Goal: Check status: Check status

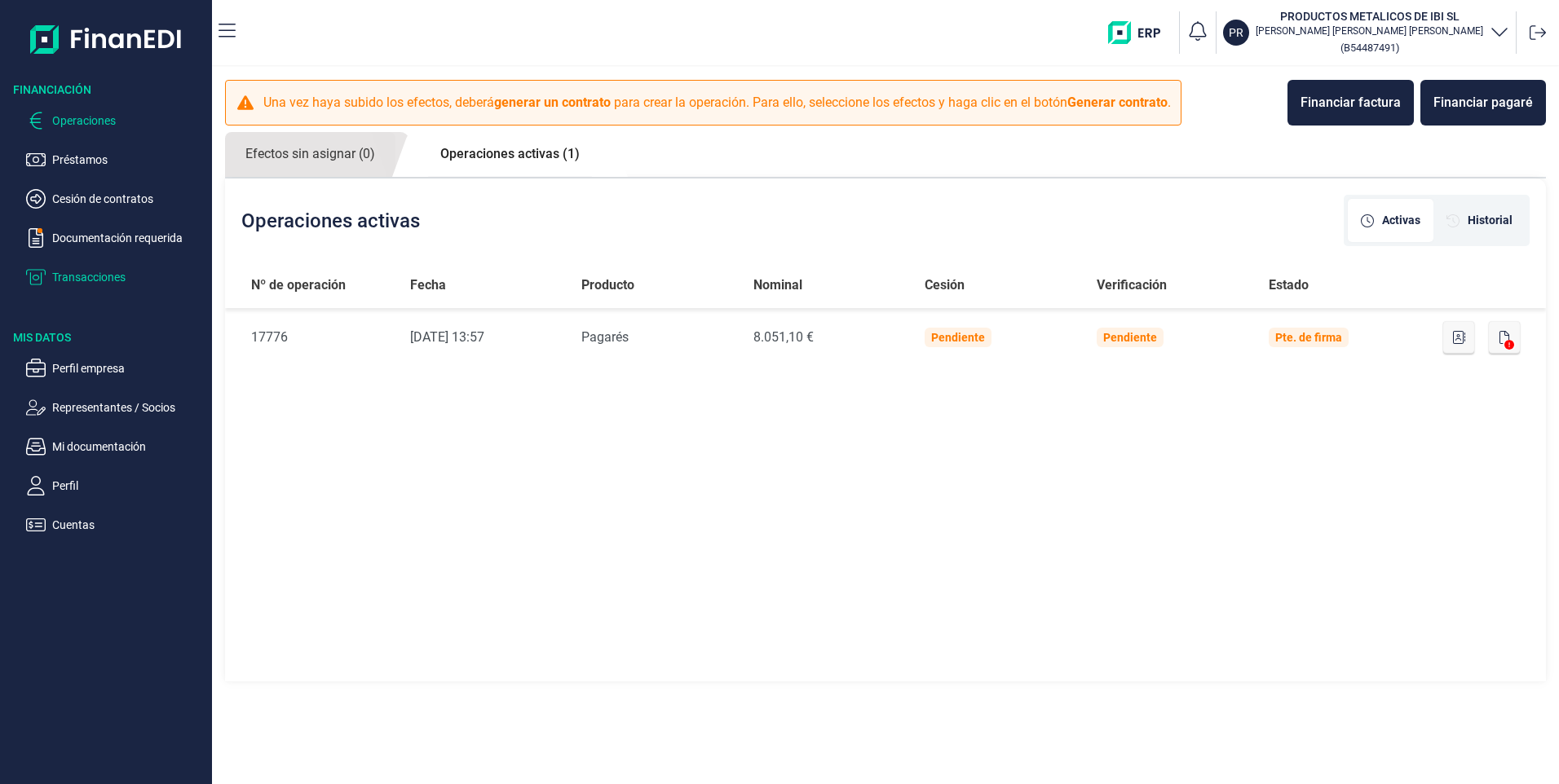
click at [73, 274] on p "Transacciones" at bounding box center [129, 277] width 153 height 20
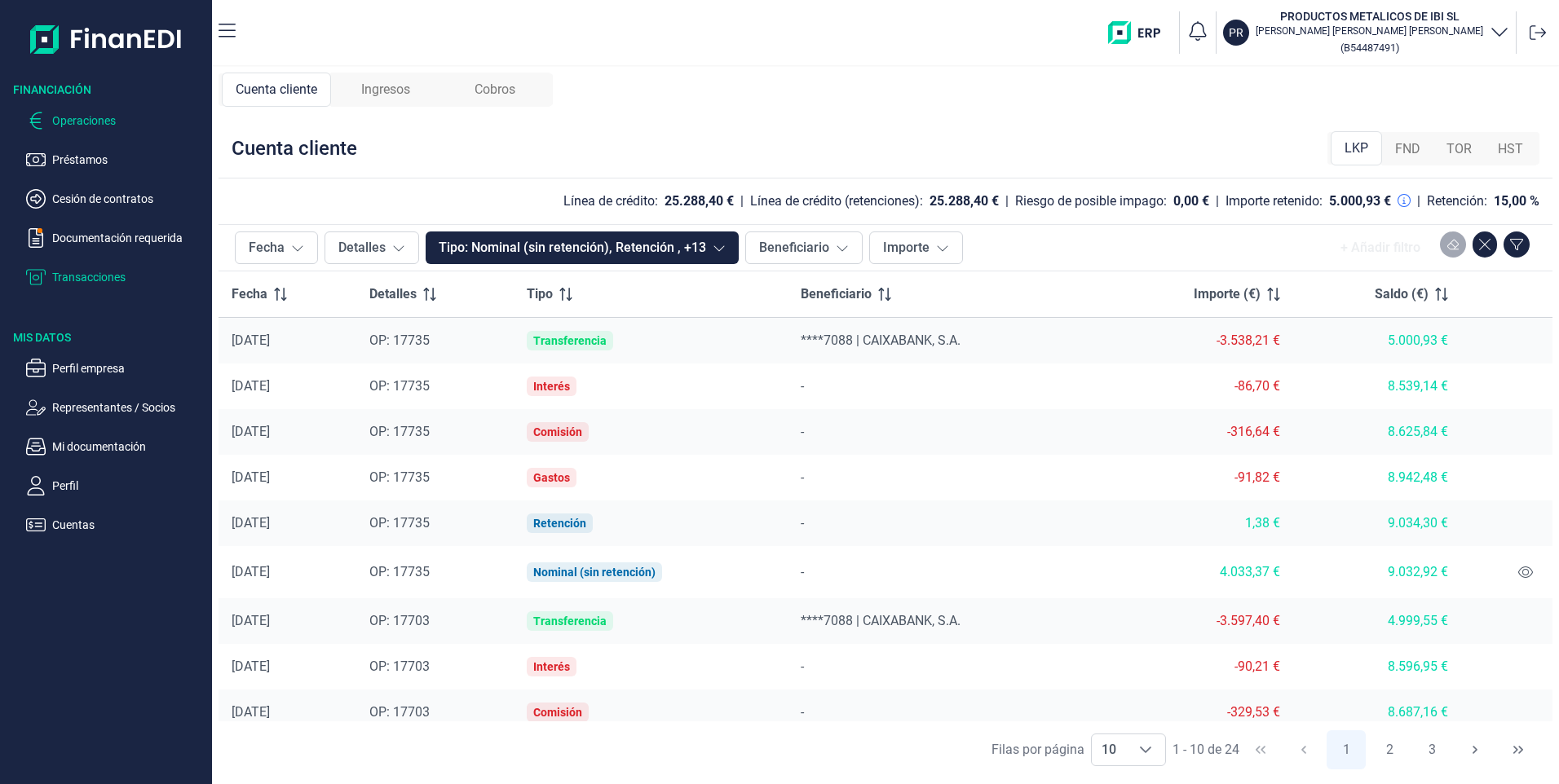
click at [82, 114] on p "Operaciones" at bounding box center [129, 121] width 153 height 20
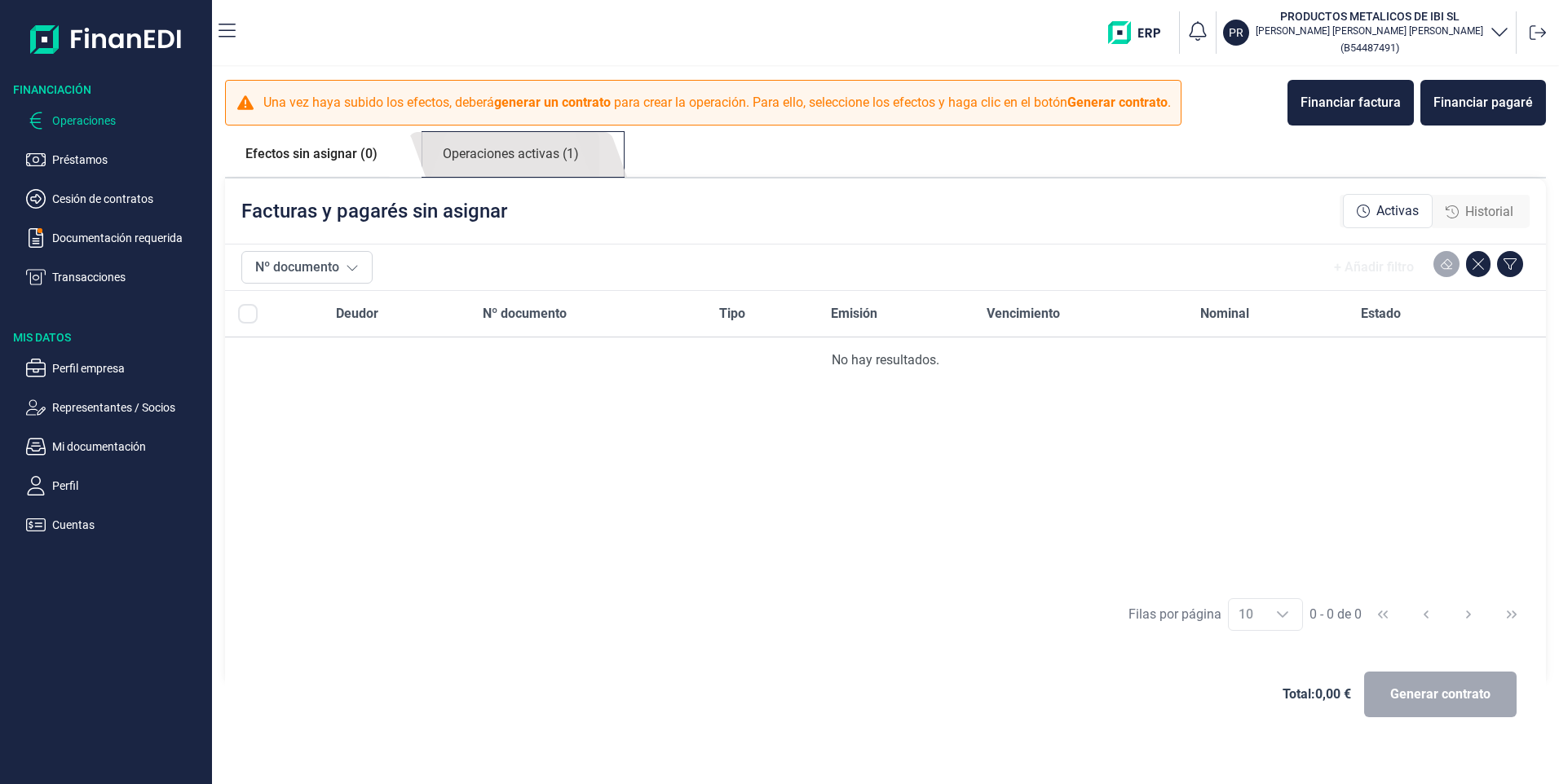
click at [533, 148] on link "Operaciones activas (1)" at bounding box center [510, 154] width 177 height 45
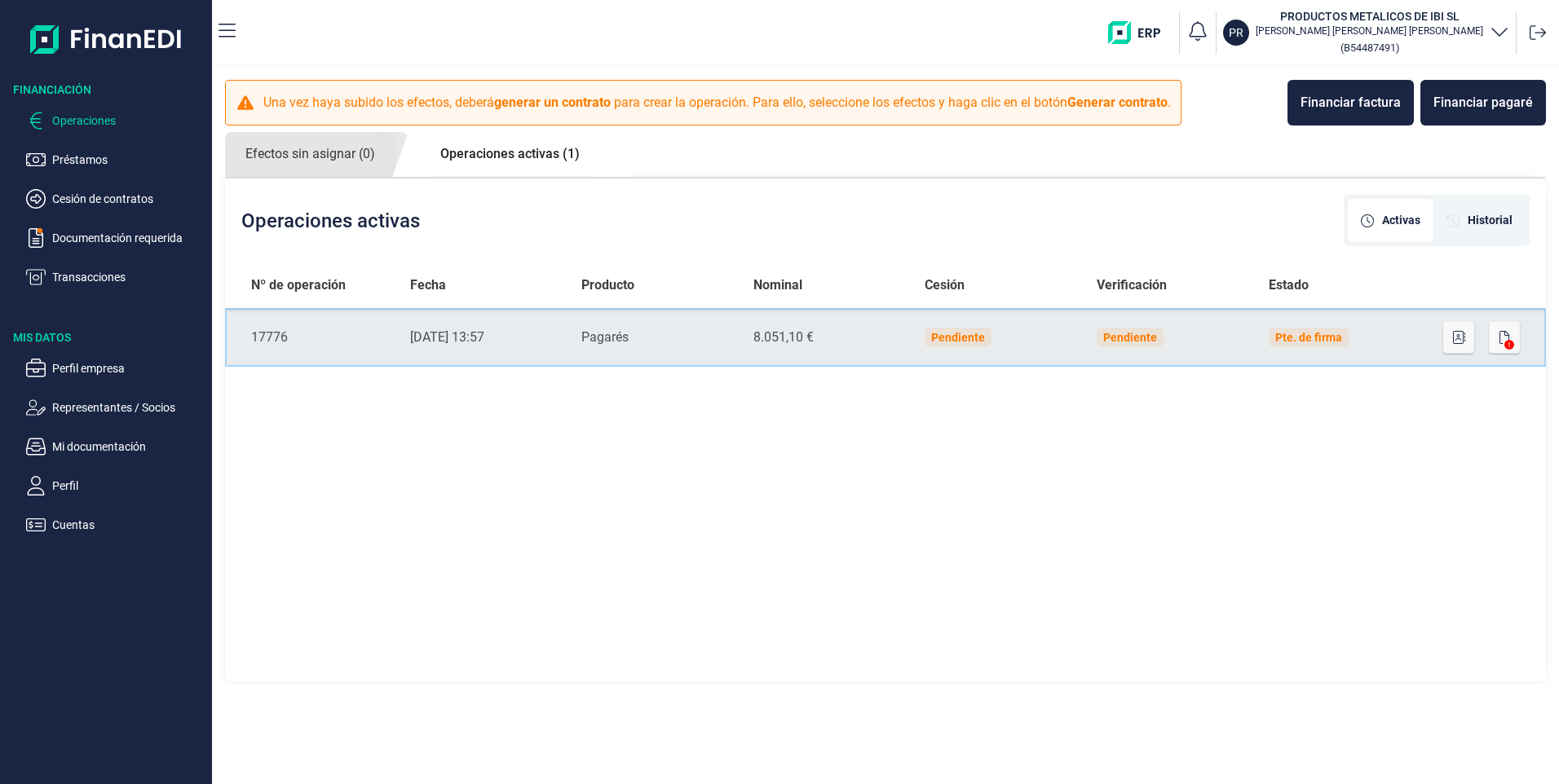
click at [579, 334] on td "Producto Pagarés" at bounding box center [653, 336] width 172 height 59
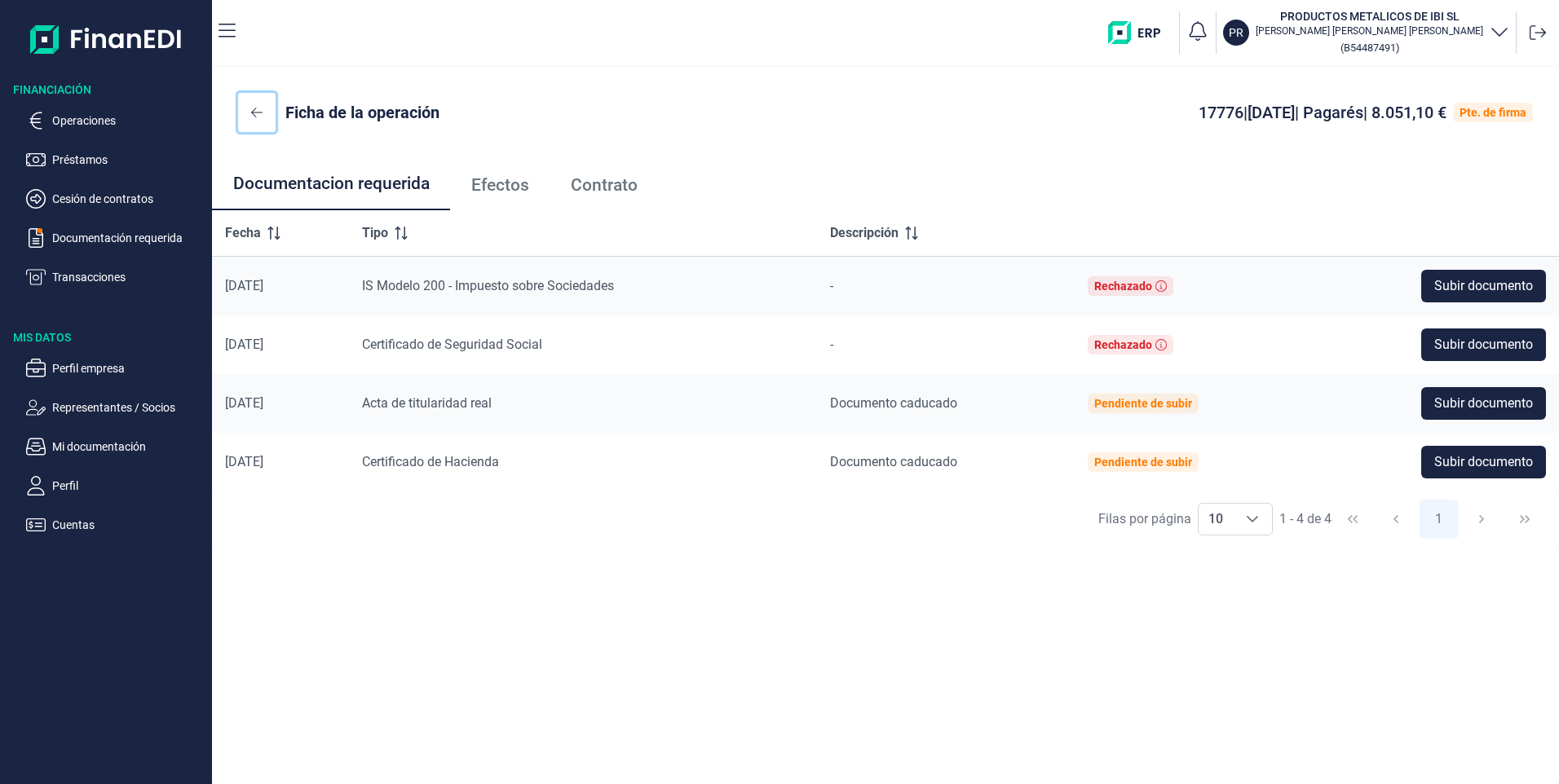
click at [255, 111] on icon at bounding box center [256, 112] width 11 height 13
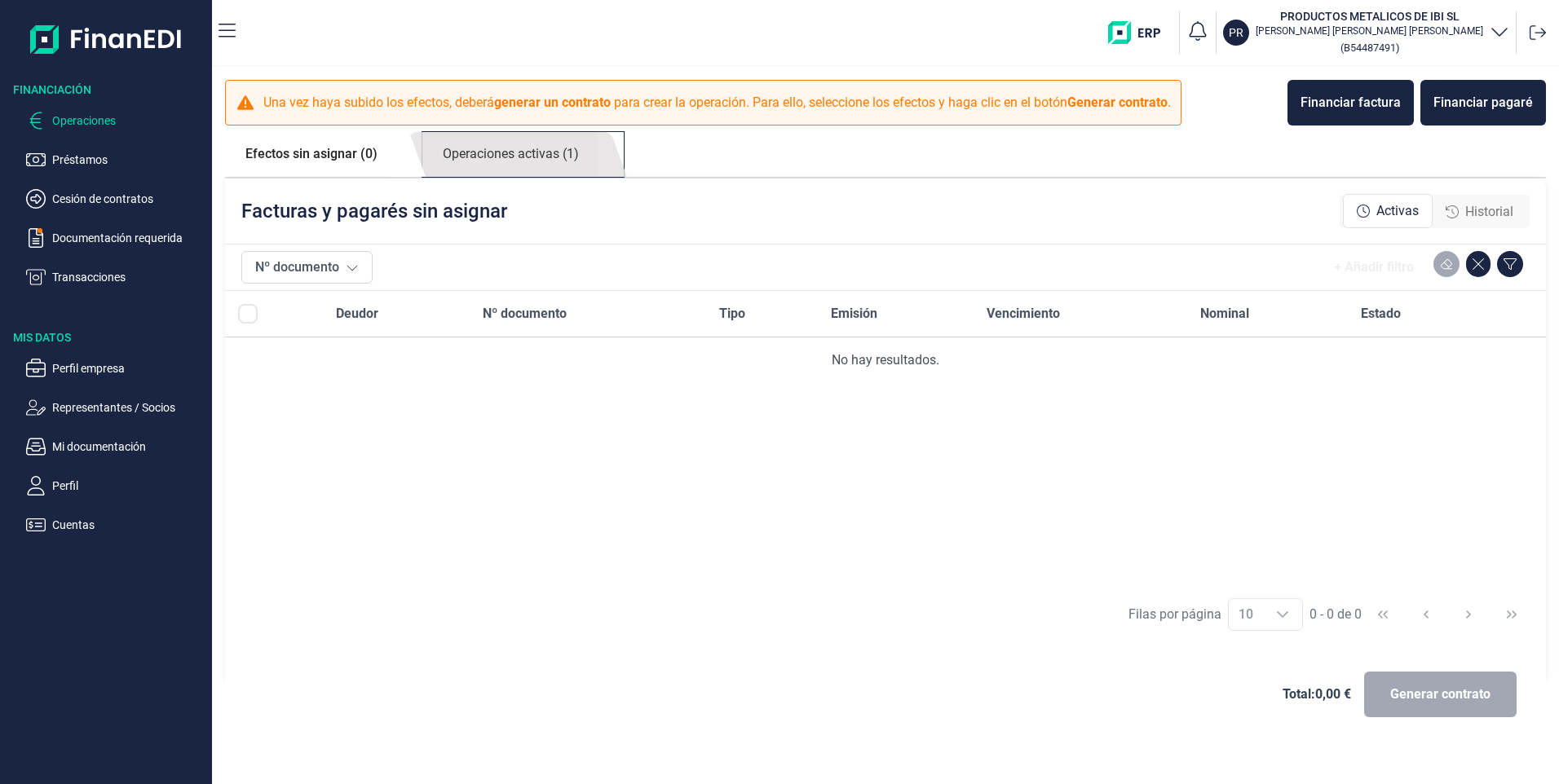
click at [524, 151] on link "Operaciones activas (1)" at bounding box center [510, 154] width 177 height 45
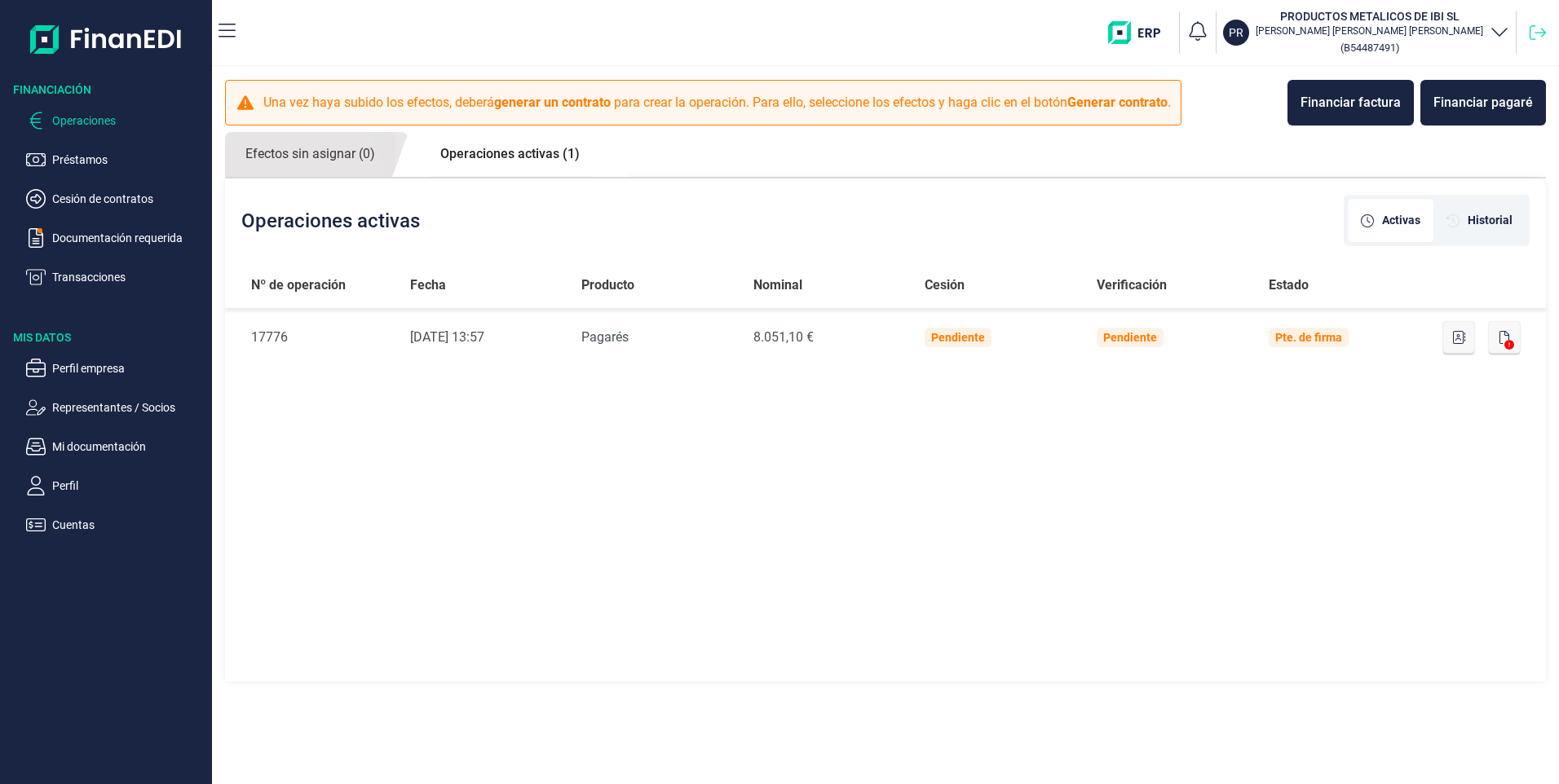
click at [1534, 26] on icon at bounding box center [1537, 32] width 16 height 15
